Goal: Find specific page/section: Find specific page/section

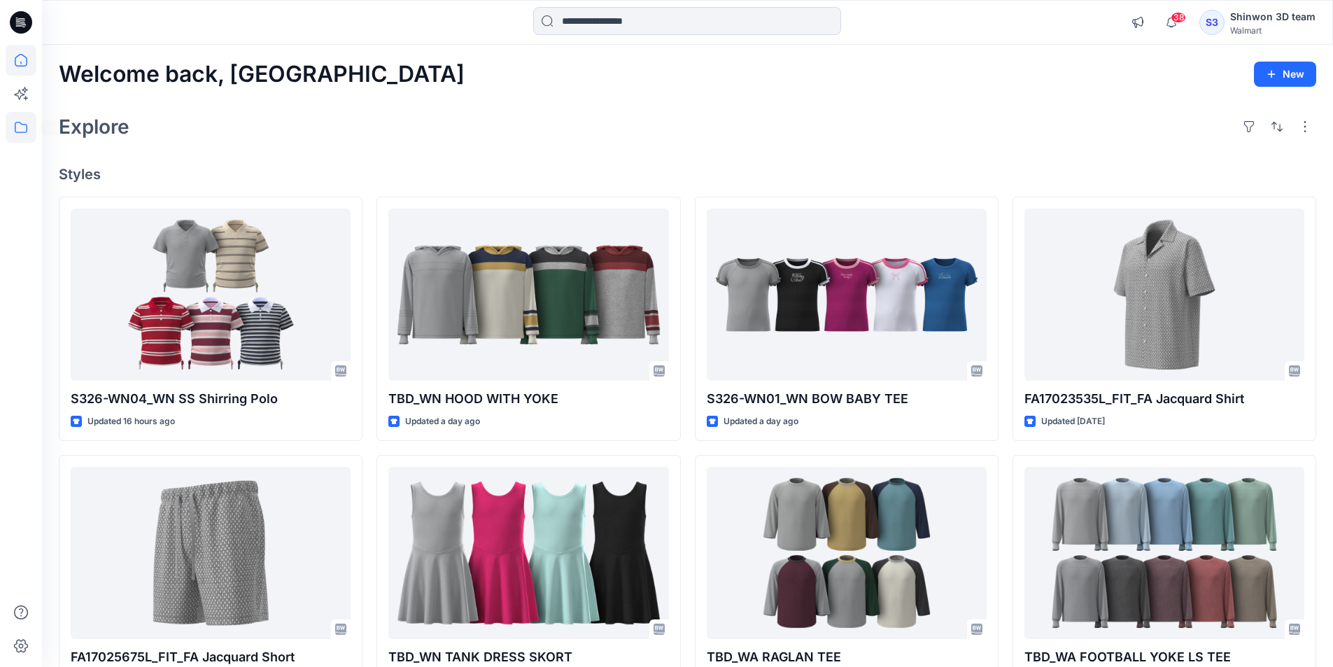
click at [25, 122] on icon at bounding box center [21, 127] width 31 height 31
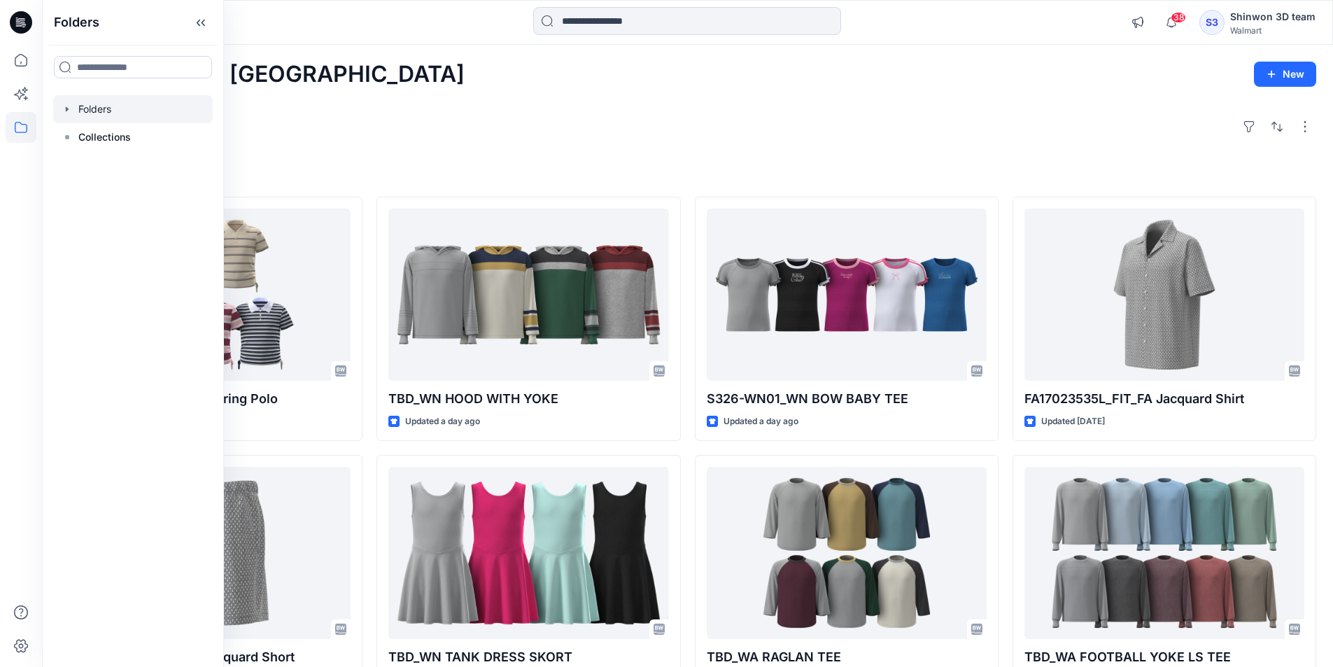
click at [86, 114] on div at bounding box center [133, 109] width 160 height 28
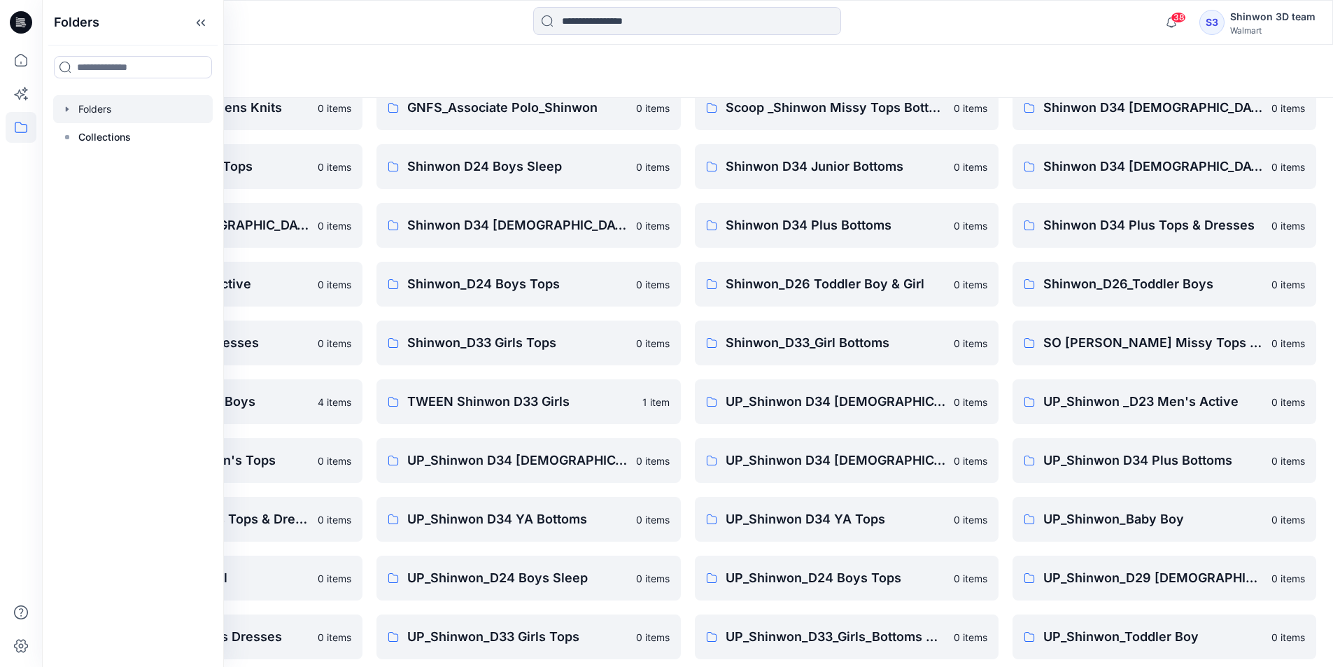
scroll to position [195, 0]
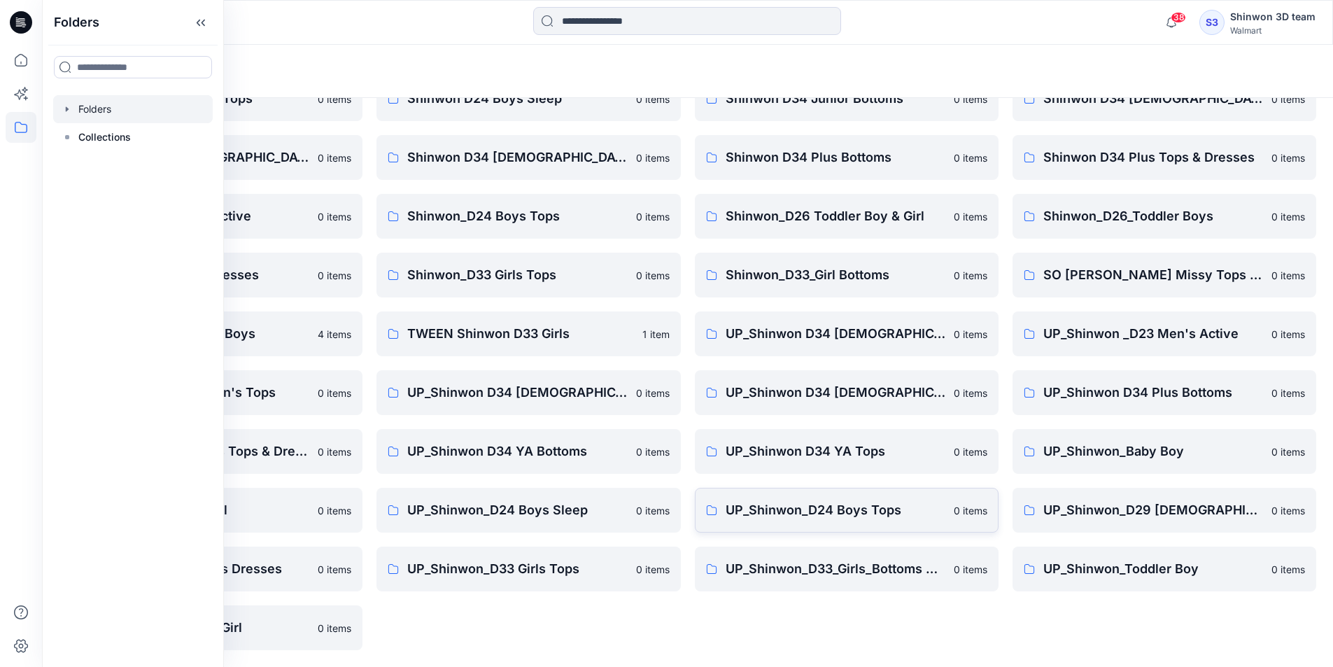
click at [775, 508] on p "UP_Shinwon_D24 Boys Tops" at bounding box center [836, 510] width 220 height 20
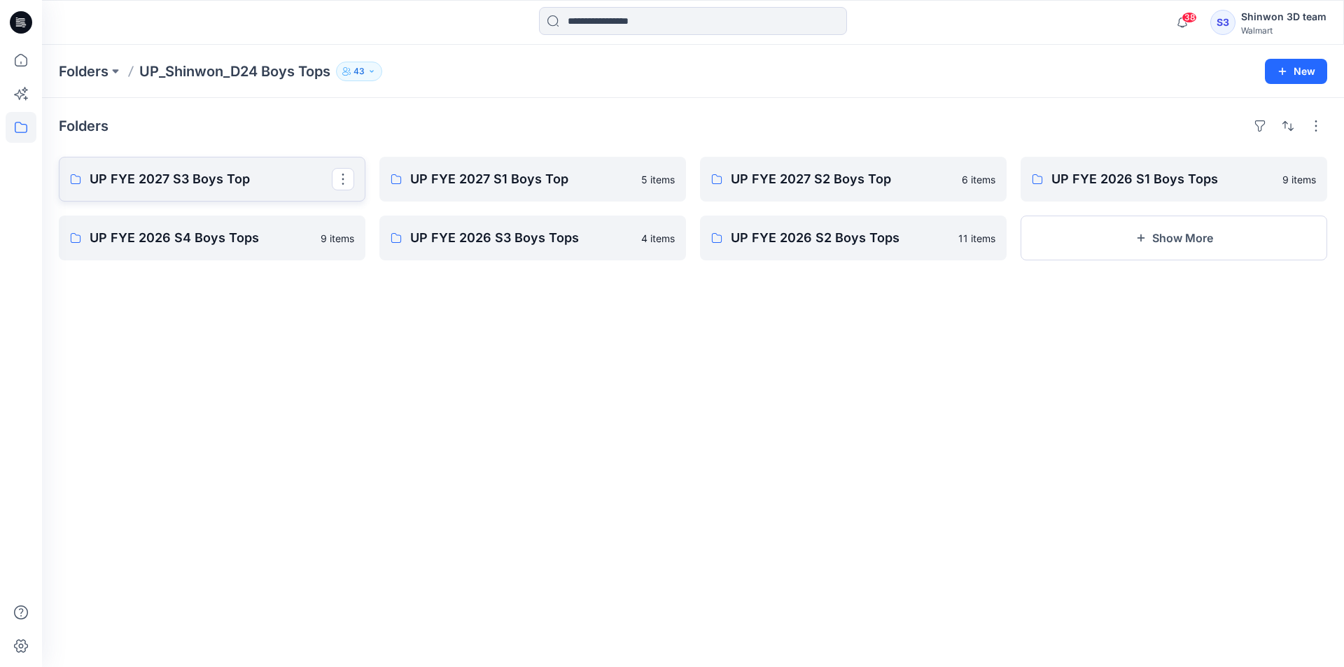
click at [225, 178] on p "UP FYE 2027 S3 Boys Top" at bounding box center [211, 179] width 242 height 20
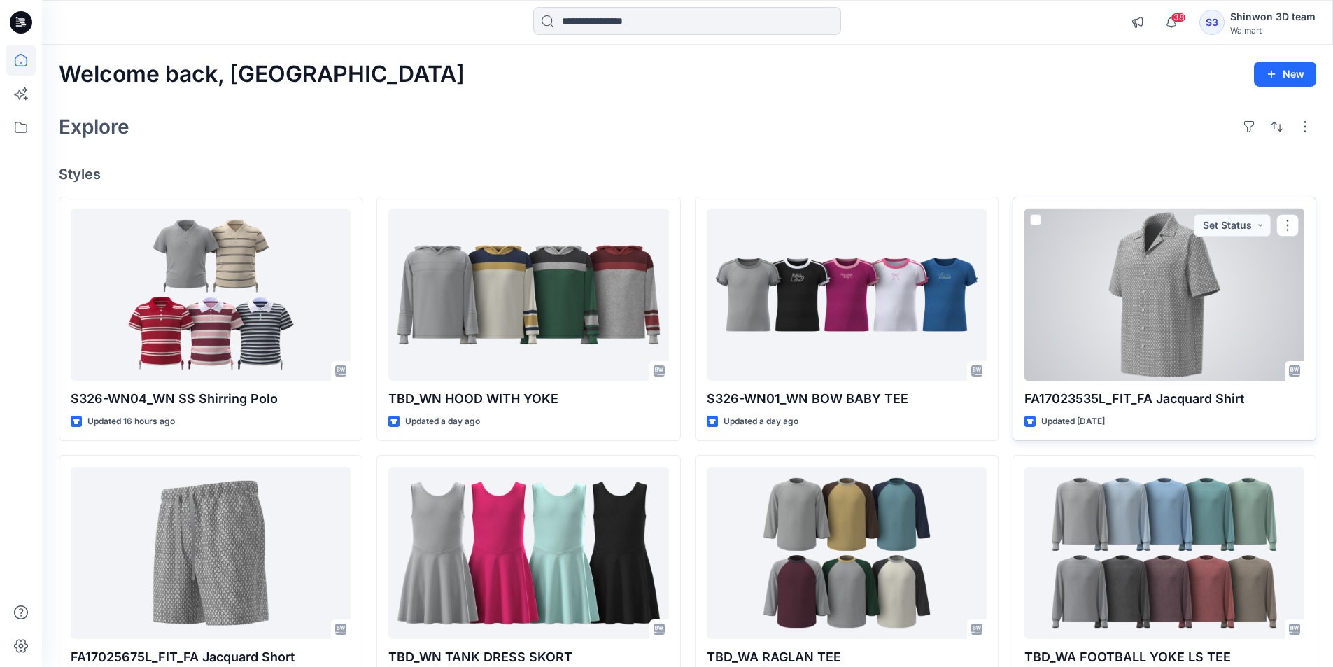
scroll to position [210, 0]
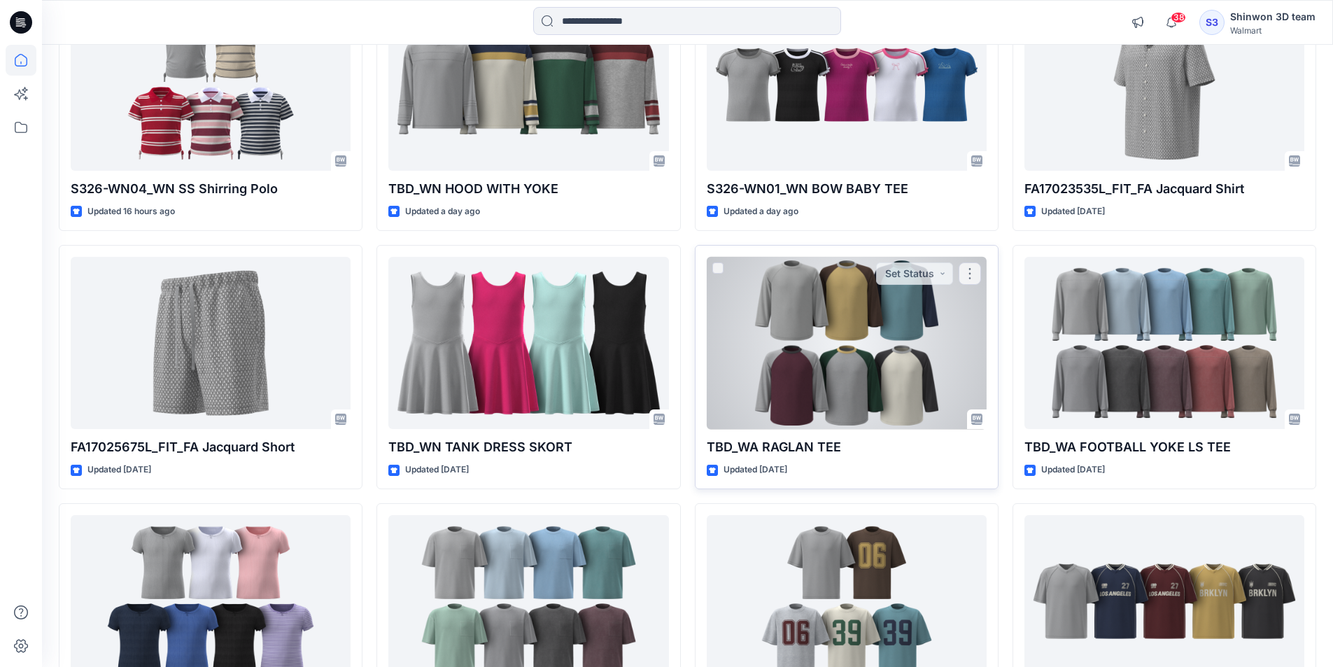
click at [794, 409] on div at bounding box center [847, 343] width 280 height 173
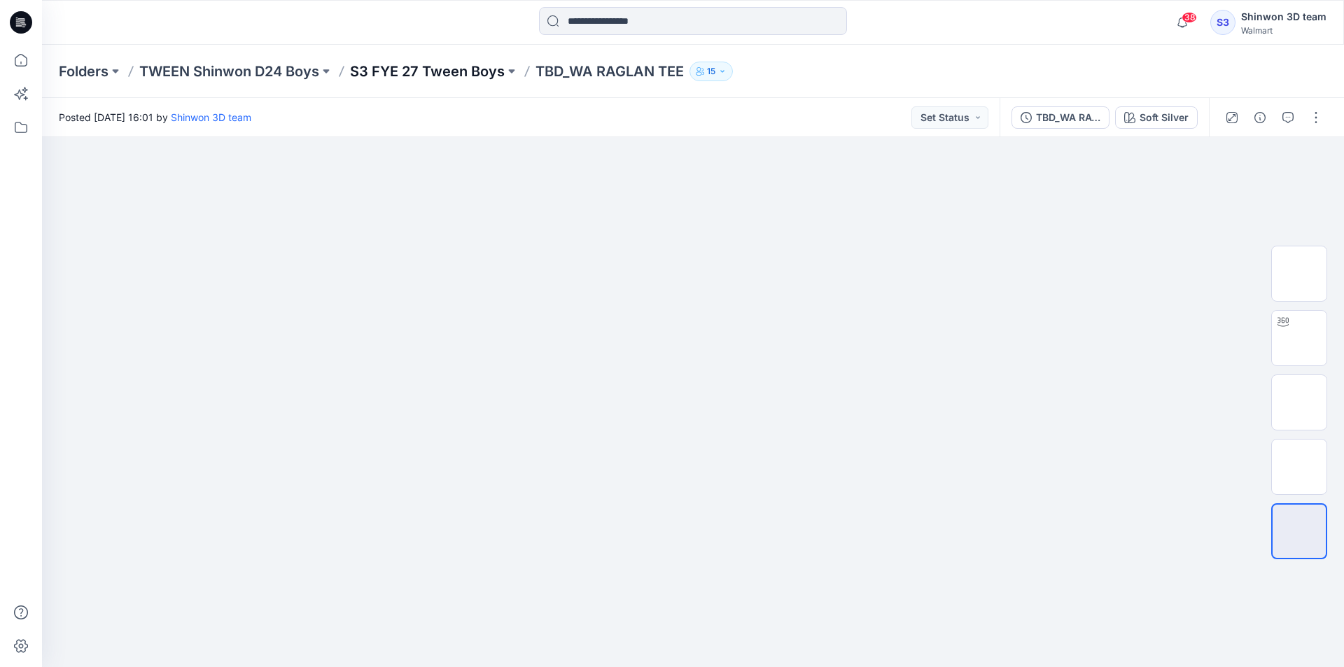
click at [439, 78] on p "S3 FYE 27 Tween Boys" at bounding box center [427, 72] width 155 height 20
